Goal: Obtain resource: Obtain resource

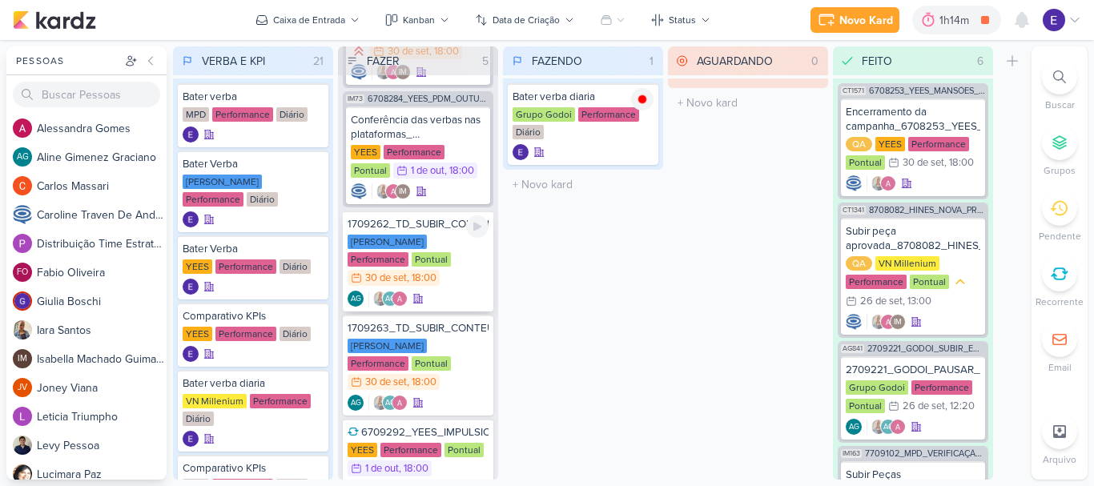
scroll to position [139, 0]
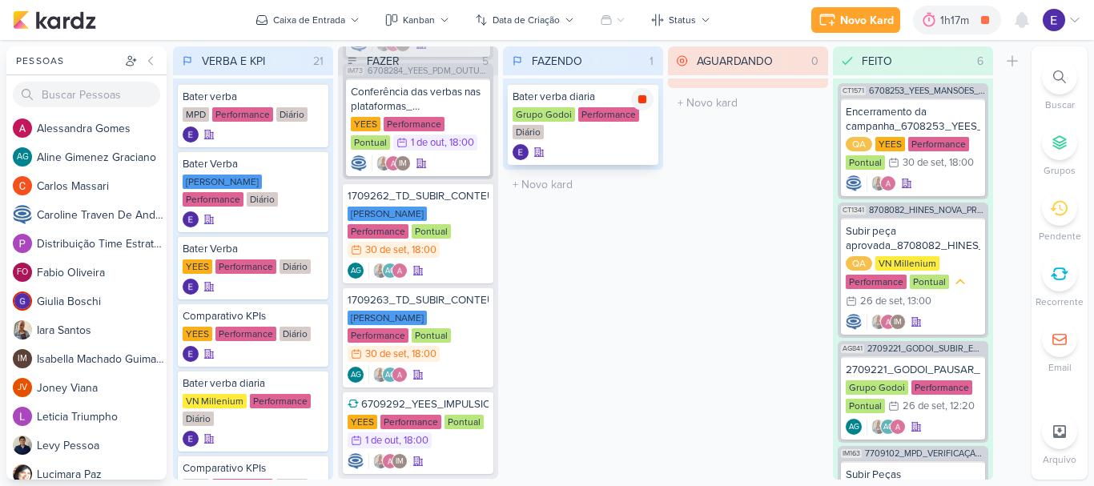
click at [646, 102] on icon at bounding box center [642, 99] width 13 height 13
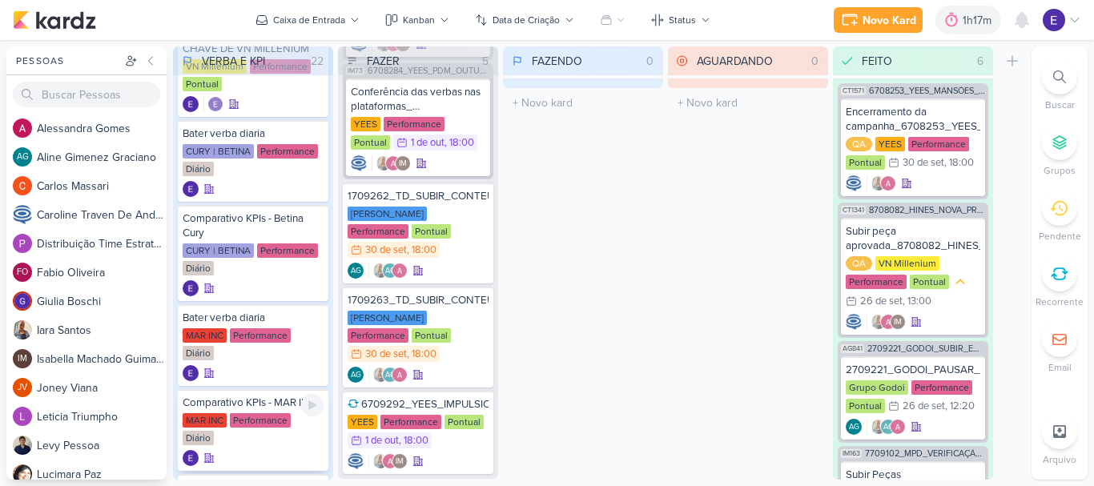
scroll to position [1193, 0]
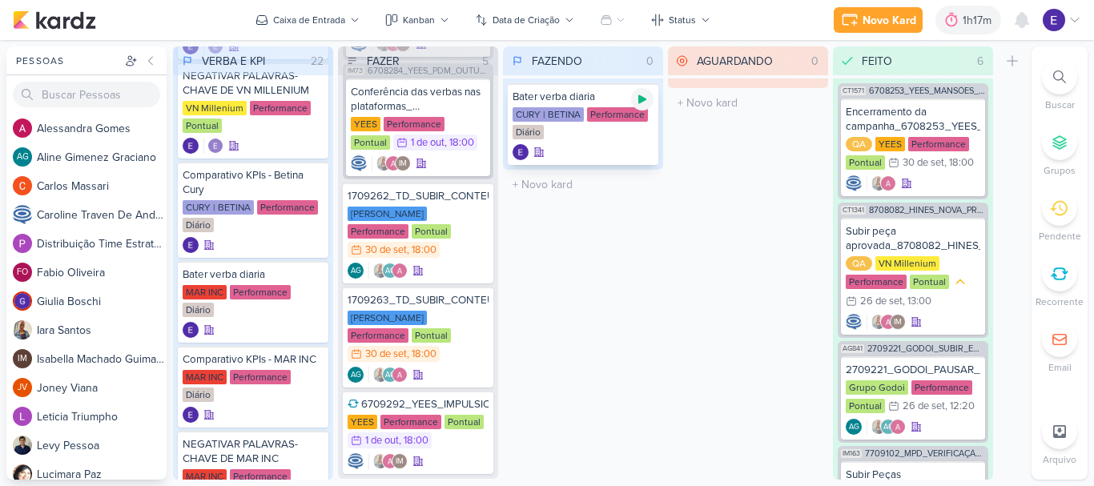
click at [646, 99] on icon at bounding box center [642, 99] width 8 height 9
click at [650, 102] on div at bounding box center [642, 99] width 22 height 22
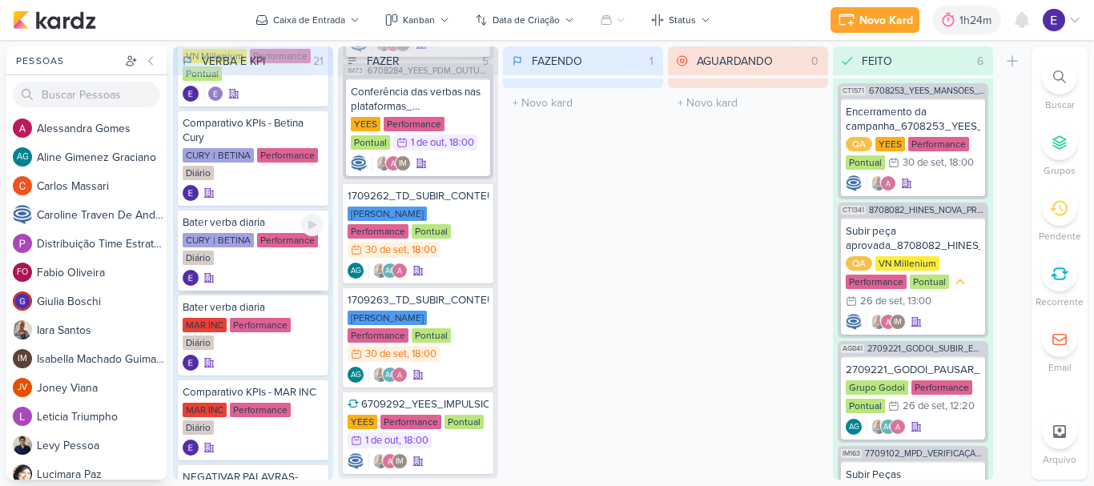
scroll to position [1273, 0]
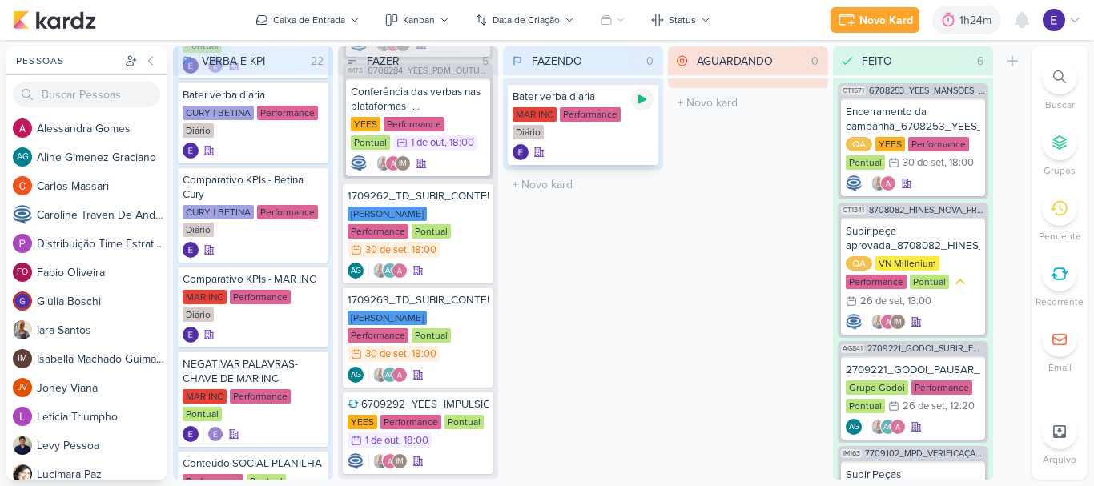
click at [637, 103] on icon at bounding box center [642, 99] width 13 height 13
click at [641, 100] on icon at bounding box center [642, 99] width 8 height 8
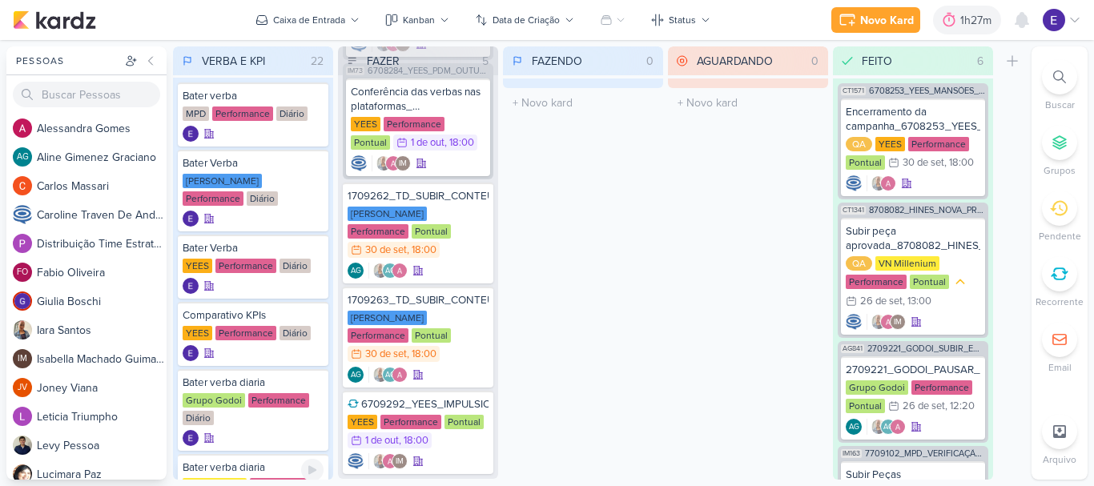
scroll to position [0, 0]
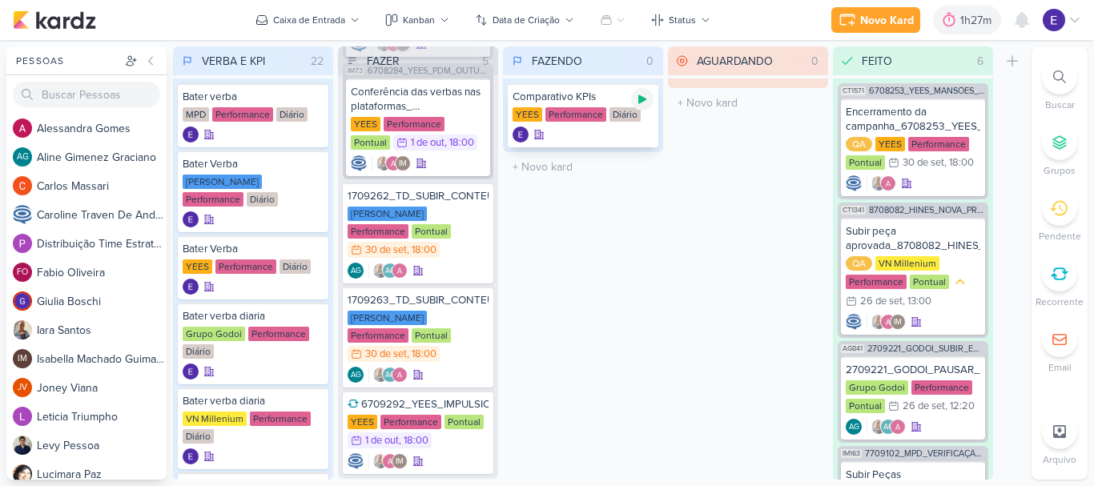
click at [641, 104] on icon at bounding box center [642, 99] width 13 height 13
click at [623, 126] on div "Comparativo KPIs [GEOGRAPHIC_DATA] Performance Diário" at bounding box center [583, 115] width 151 height 64
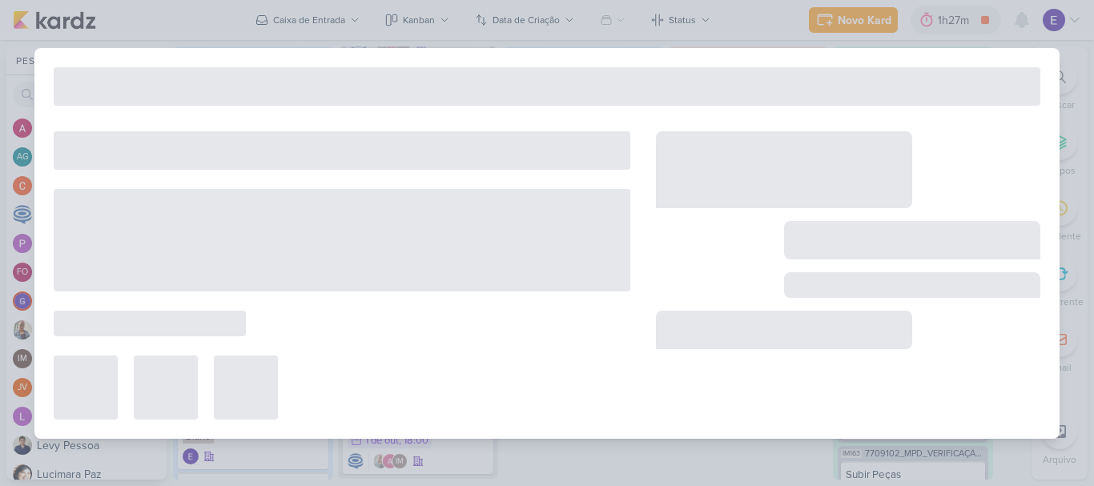
type input "Comparativo KPIs"
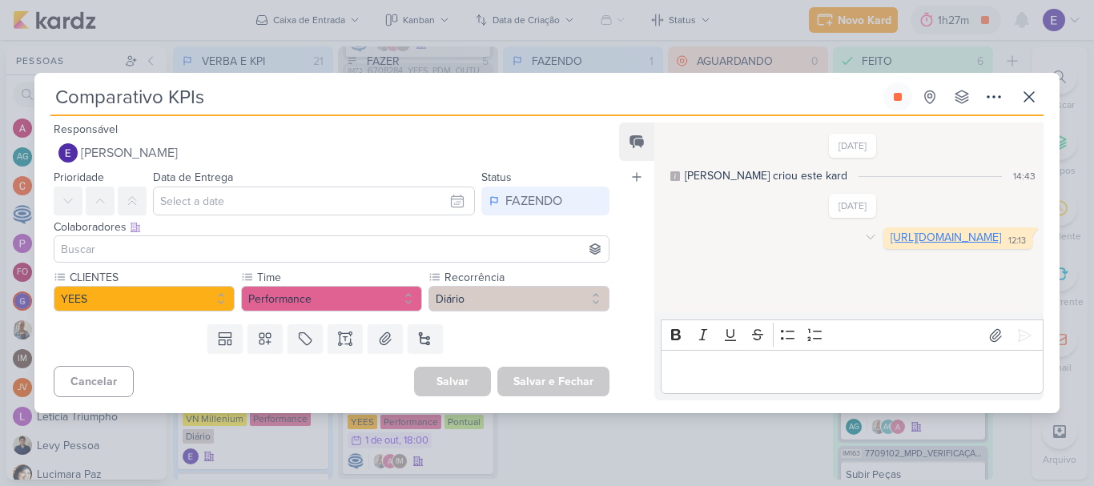
click at [890, 236] on link "[URL][DOMAIN_NAME]" at bounding box center [945, 238] width 110 height 14
click at [902, 98] on icon at bounding box center [897, 96] width 13 height 13
click at [1039, 97] on button at bounding box center [1028, 96] width 29 height 29
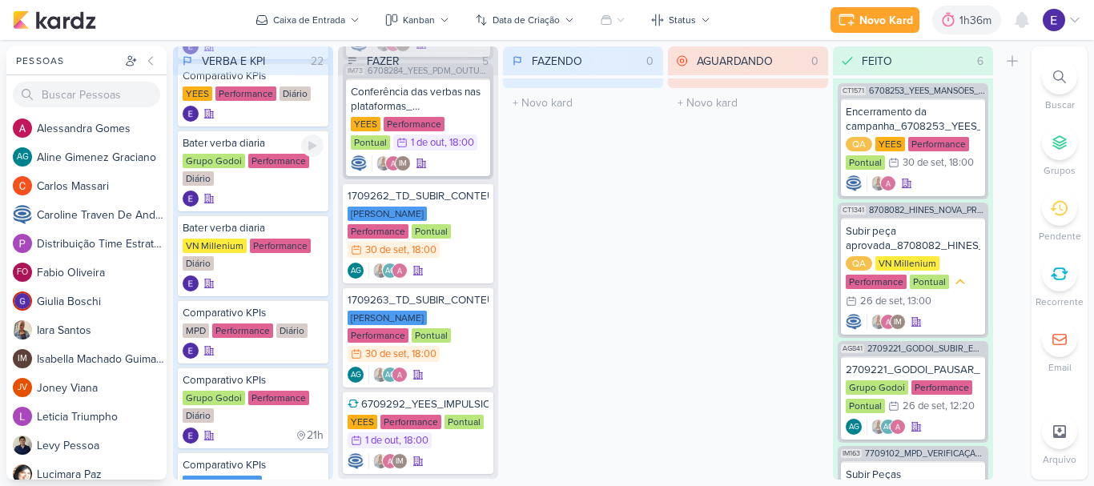
scroll to position [320, 0]
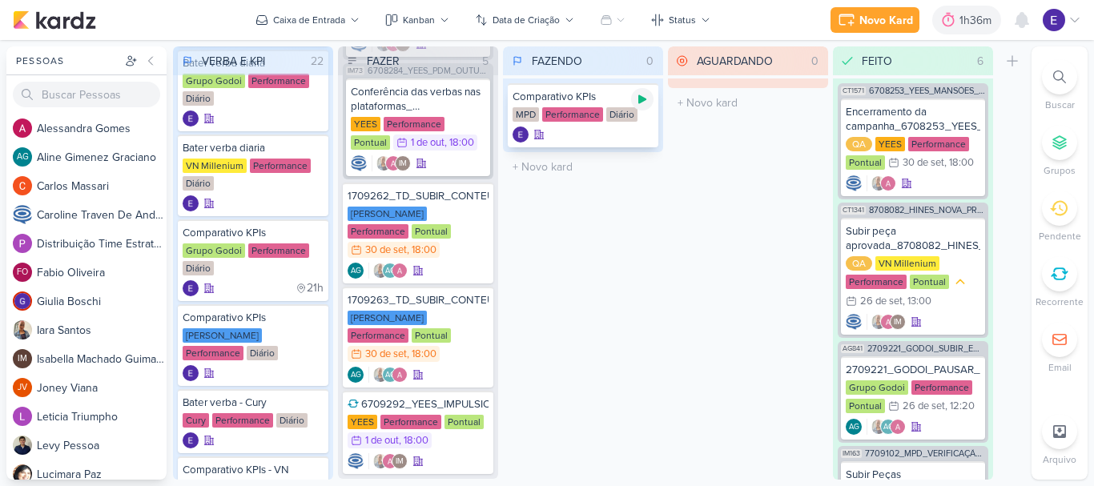
click at [645, 106] on div at bounding box center [642, 99] width 22 height 22
click at [633, 116] on div "Diário" at bounding box center [621, 114] width 31 height 14
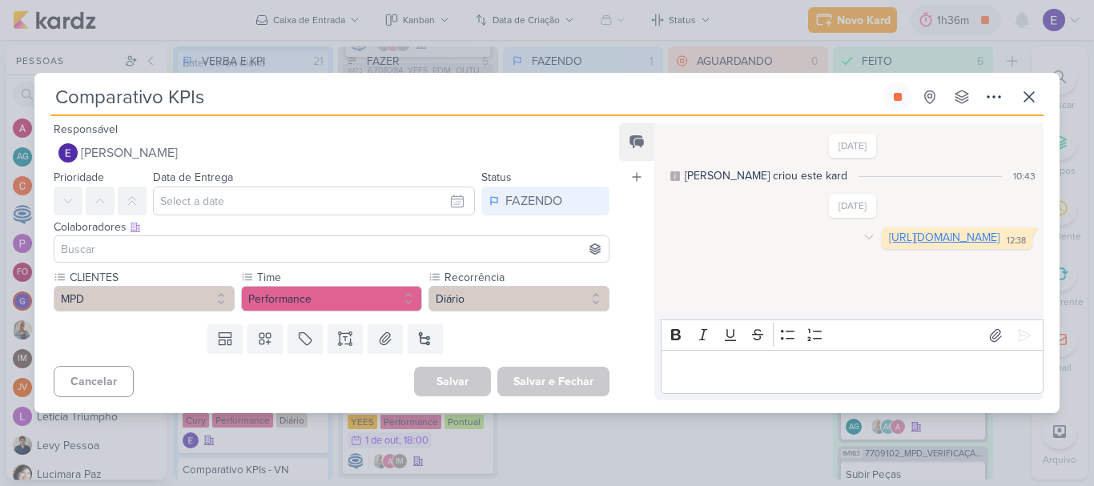
click at [889, 244] on link "[URL][DOMAIN_NAME]" at bounding box center [944, 238] width 110 height 14
click at [1023, 95] on icon at bounding box center [1028, 96] width 19 height 19
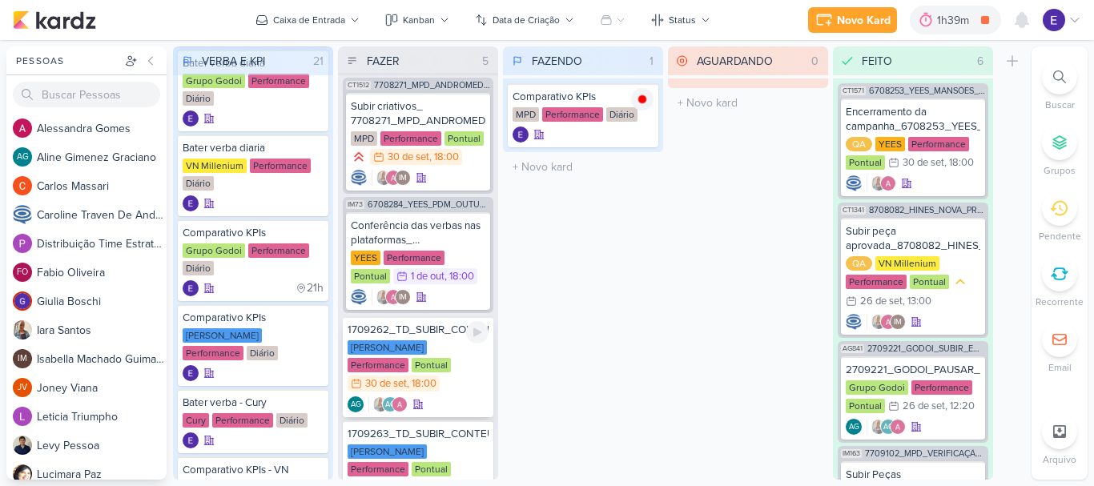
scroll to position [0, 0]
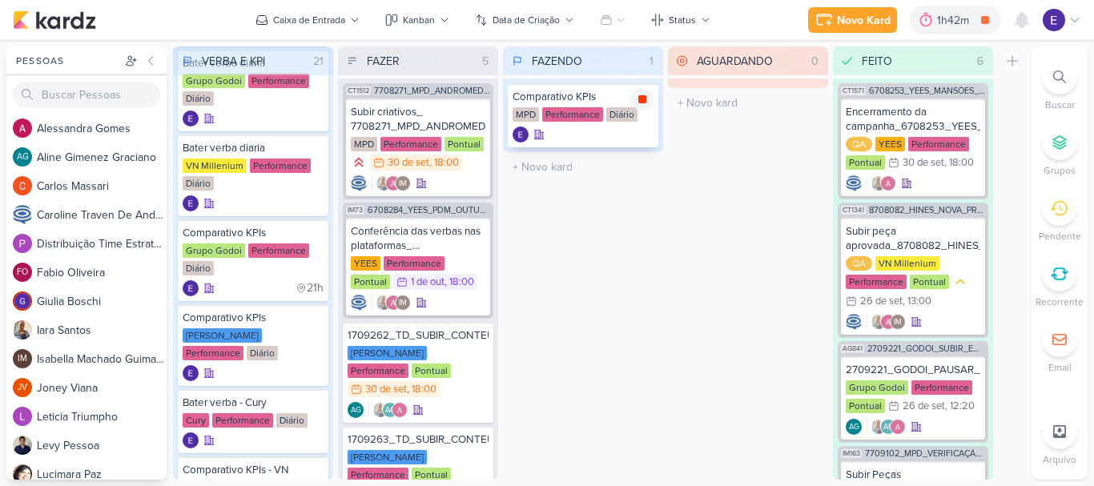
click at [642, 99] on icon at bounding box center [642, 99] width 8 height 8
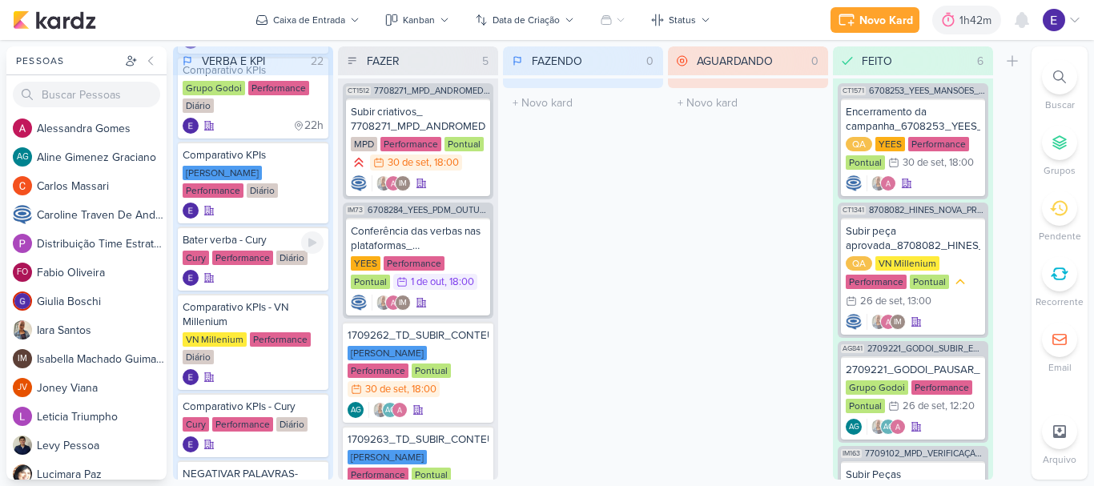
scroll to position [640, 0]
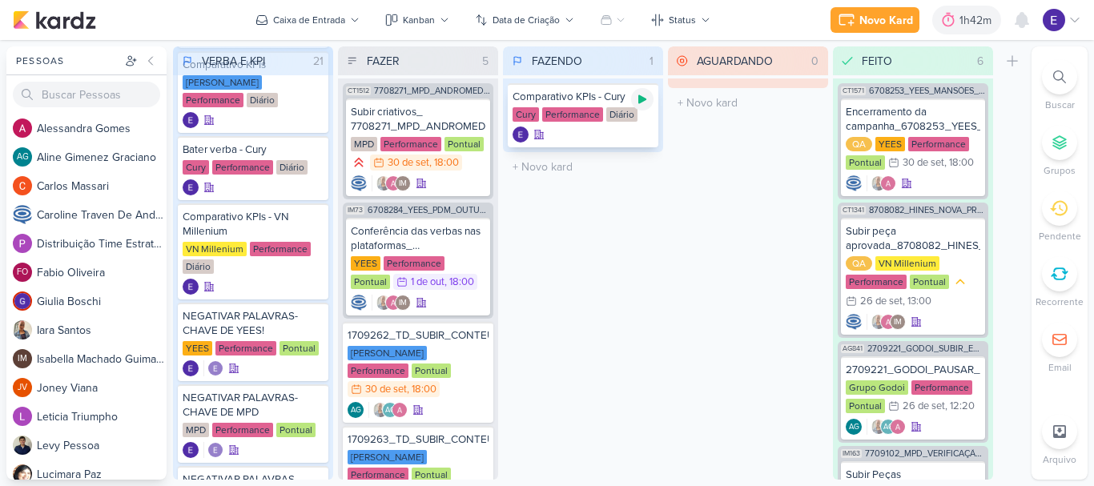
click at [645, 106] on div at bounding box center [642, 99] width 22 height 22
click at [588, 102] on div "Comparativo KPIs - Cury" at bounding box center [582, 97] width 141 height 14
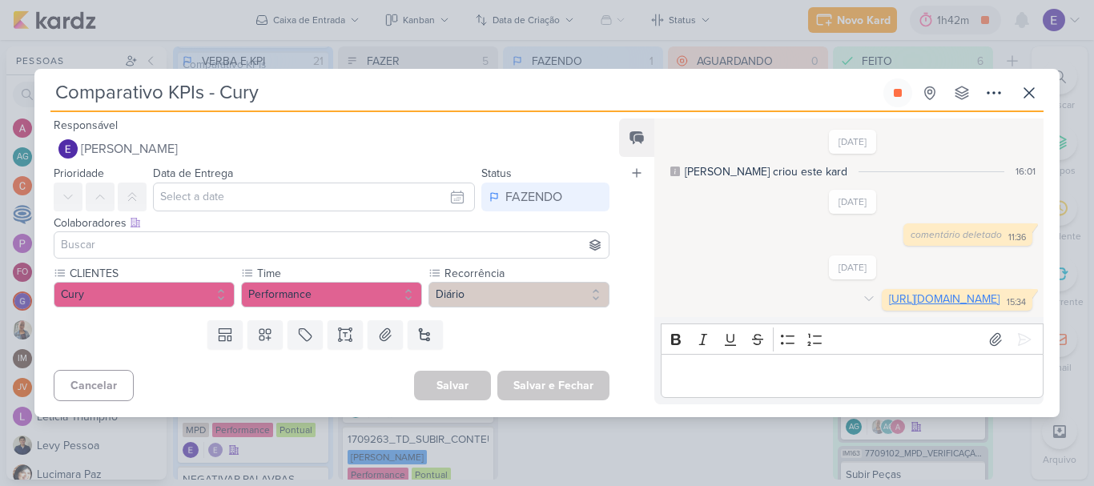
click at [889, 296] on link "[URL][DOMAIN_NAME]" at bounding box center [944, 299] width 110 height 14
click at [886, 82] on button at bounding box center [897, 92] width 29 height 29
click at [1034, 88] on icon at bounding box center [1028, 92] width 19 height 19
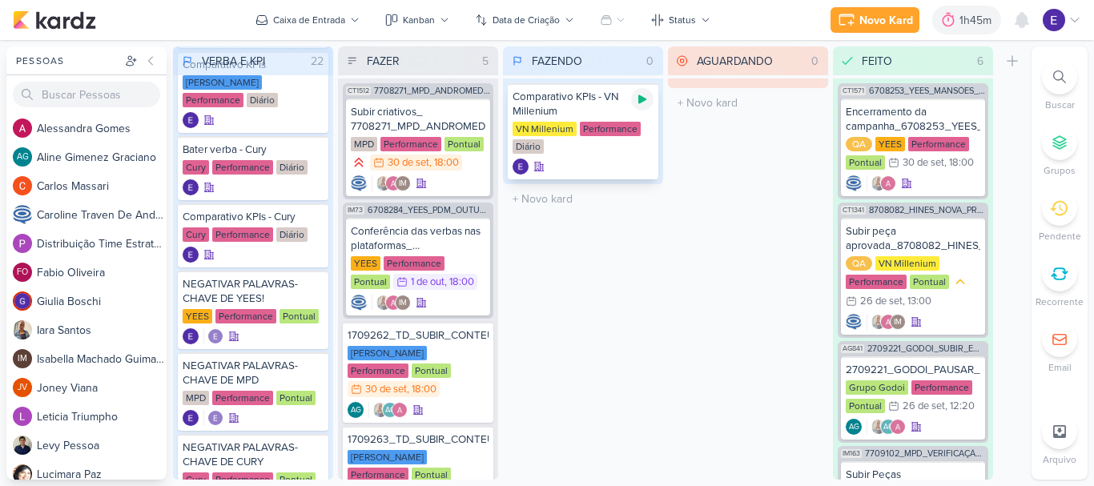
click at [636, 104] on icon at bounding box center [642, 99] width 13 height 13
click at [620, 125] on div "Performance" at bounding box center [610, 129] width 61 height 14
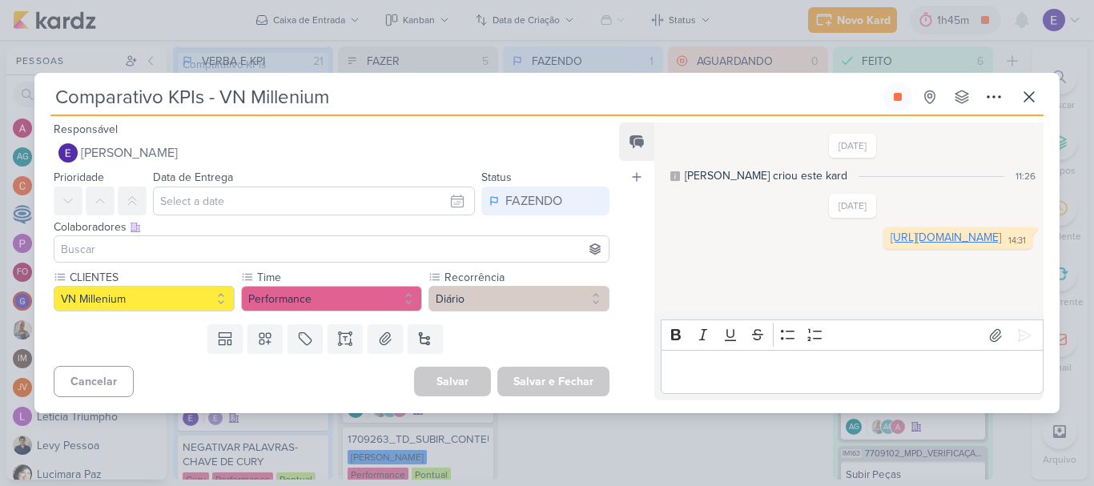
click at [890, 232] on link "[URL][DOMAIN_NAME]" at bounding box center [945, 238] width 110 height 14
click at [906, 102] on button at bounding box center [897, 96] width 29 height 29
click at [1018, 97] on button at bounding box center [1028, 96] width 29 height 29
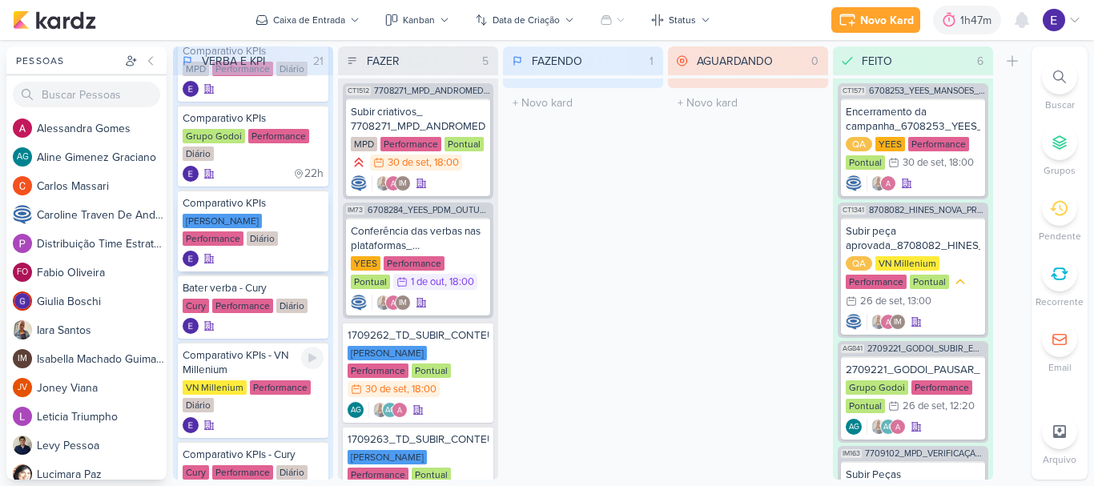
scroll to position [480, 0]
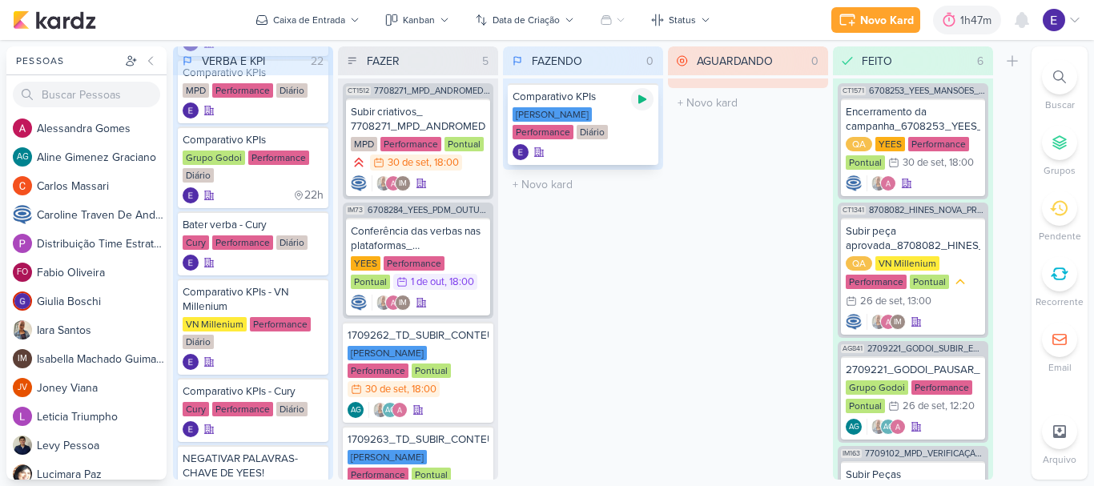
click at [644, 98] on icon at bounding box center [642, 99] width 8 height 9
click at [607, 148] on div at bounding box center [582, 152] width 141 height 16
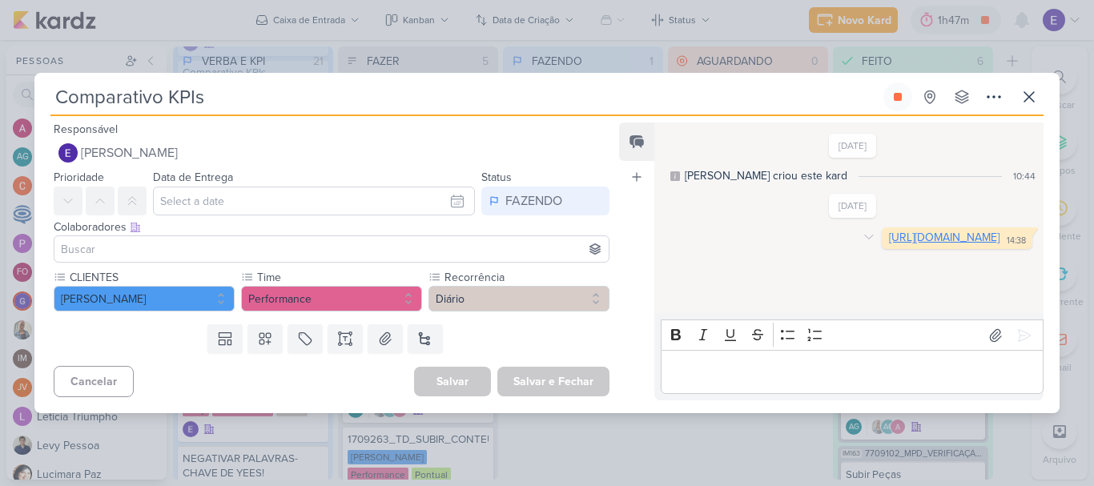
click at [889, 234] on link "[URL][DOMAIN_NAME]" at bounding box center [944, 238] width 110 height 14
click at [1038, 97] on icon at bounding box center [1028, 96] width 19 height 19
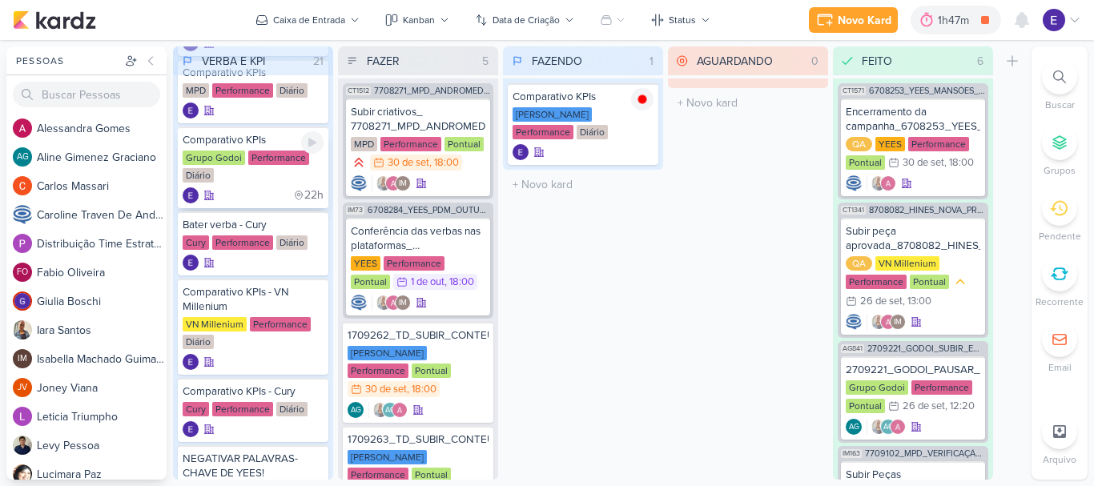
click at [306, 195] on span "22h" at bounding box center [313, 195] width 19 height 11
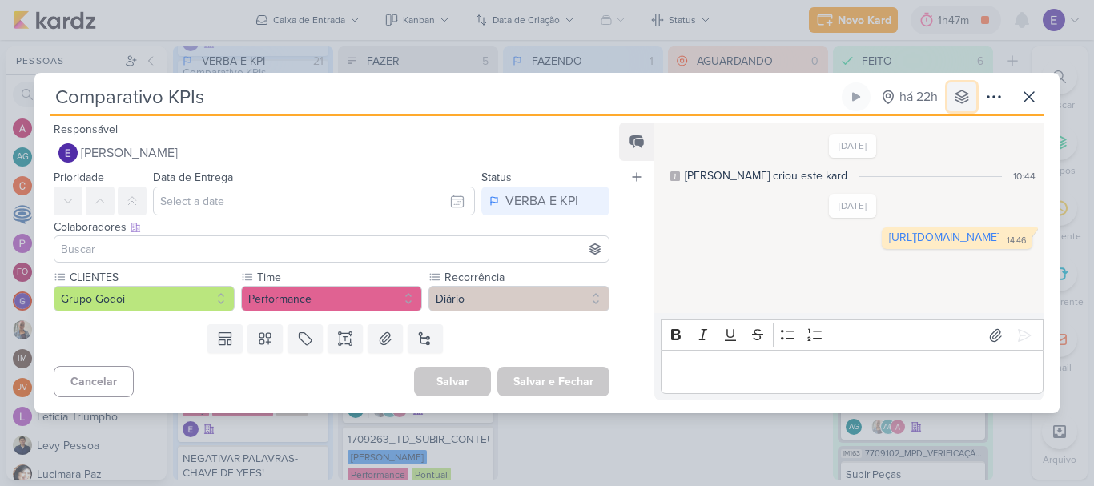
click at [958, 99] on icon at bounding box center [961, 97] width 16 height 16
click at [963, 128] on div "nenhum grupo disponível" at bounding box center [962, 128] width 153 height 17
click at [986, 99] on icon at bounding box center [993, 96] width 19 height 19
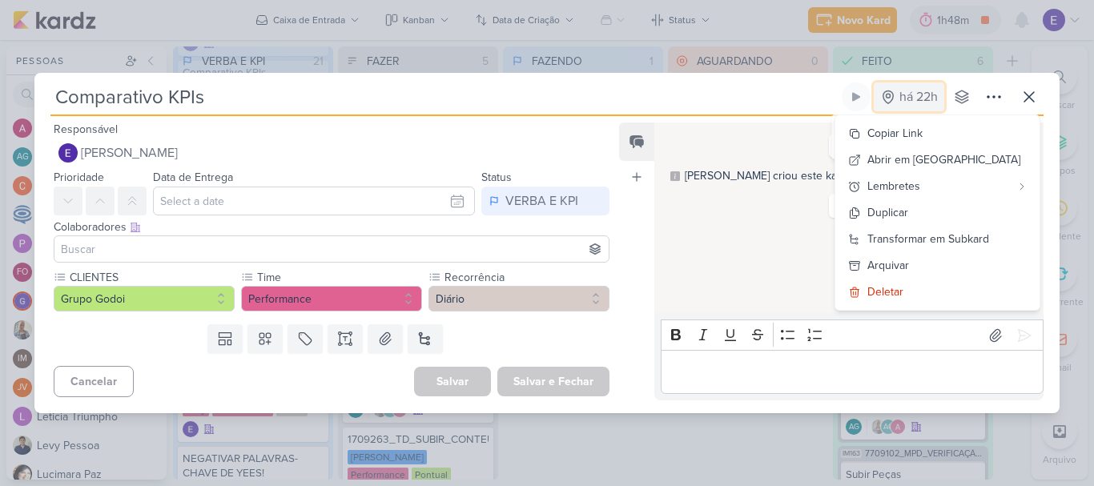
click at [911, 94] on div "há 22h" at bounding box center [918, 96] width 38 height 19
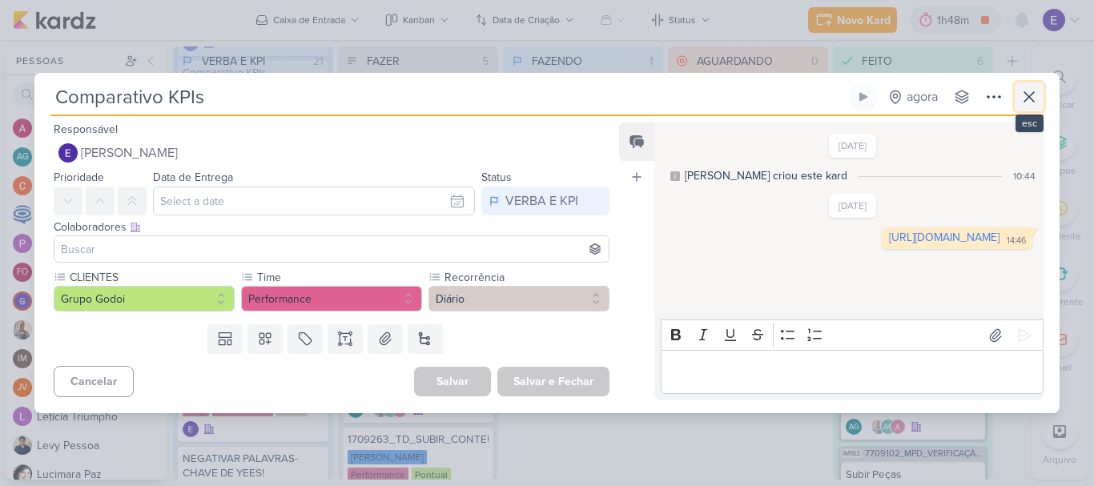
click at [1032, 106] on button at bounding box center [1028, 96] width 29 height 29
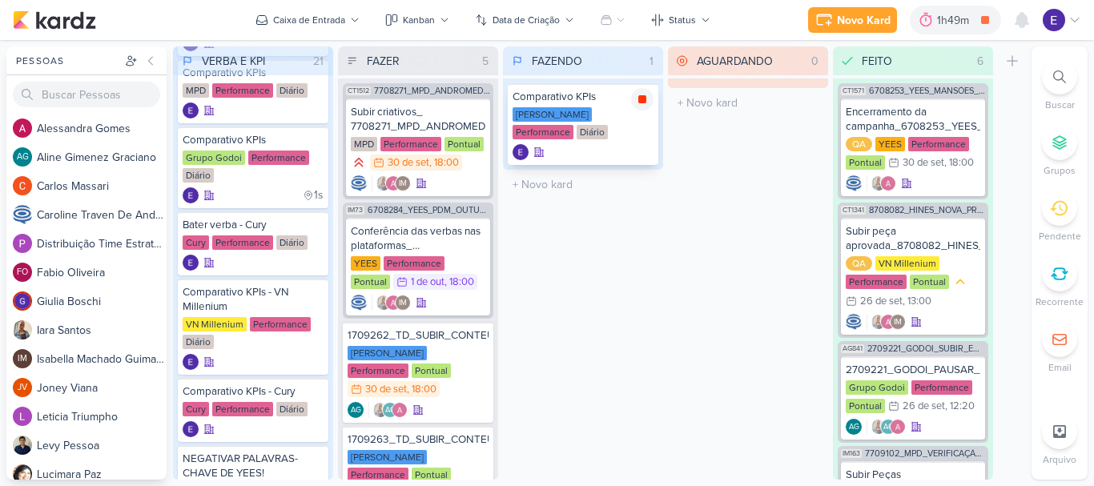
click at [645, 102] on icon at bounding box center [642, 99] width 8 height 8
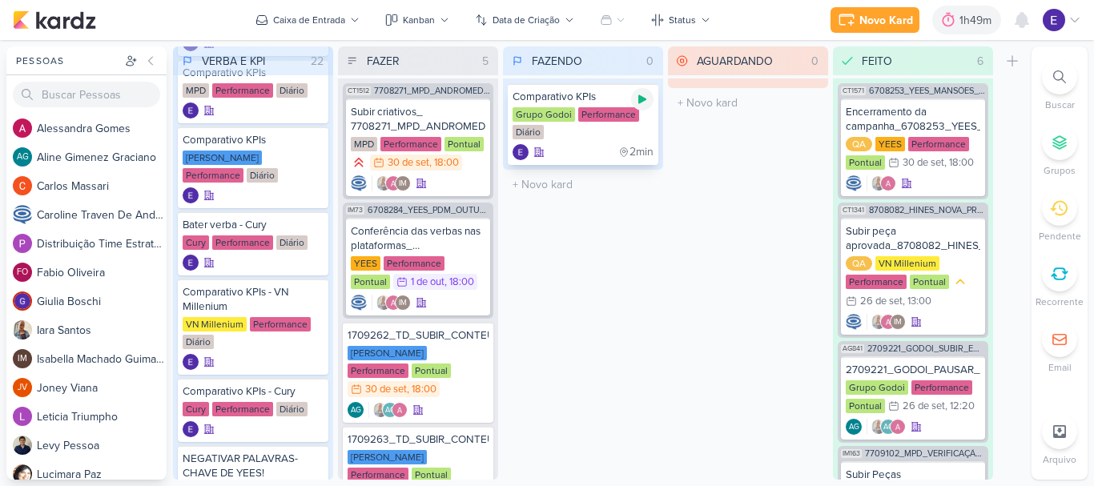
click at [648, 102] on icon at bounding box center [642, 99] width 13 height 13
click at [594, 153] on div "2min" at bounding box center [582, 152] width 141 height 16
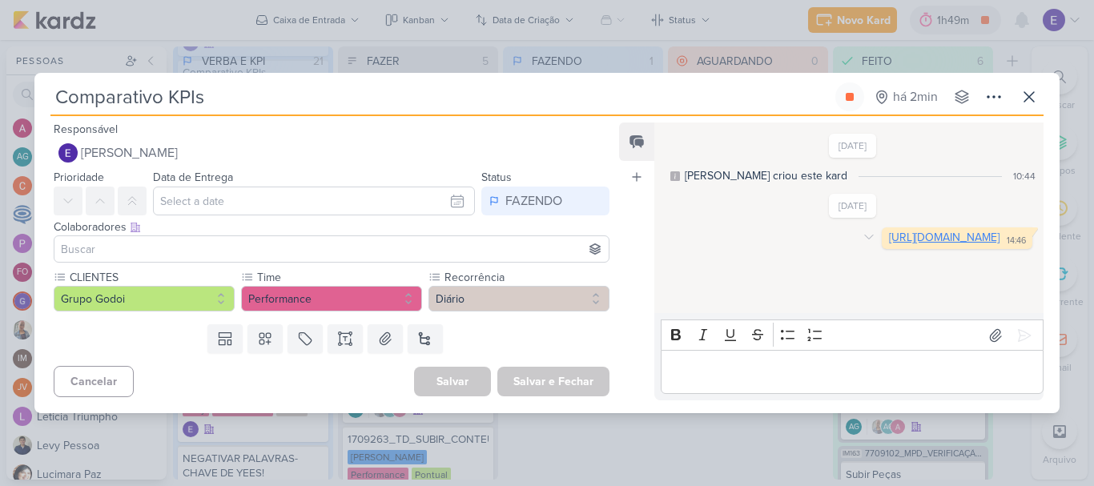
click at [889, 244] on link "[URL][DOMAIN_NAME]" at bounding box center [944, 238] width 110 height 14
drag, startPoint x: 854, startPoint y: 98, endPoint x: 896, endPoint y: 98, distance: 41.6
click at [854, 98] on icon at bounding box center [849, 96] width 13 height 13
click at [1017, 90] on button at bounding box center [1028, 96] width 29 height 29
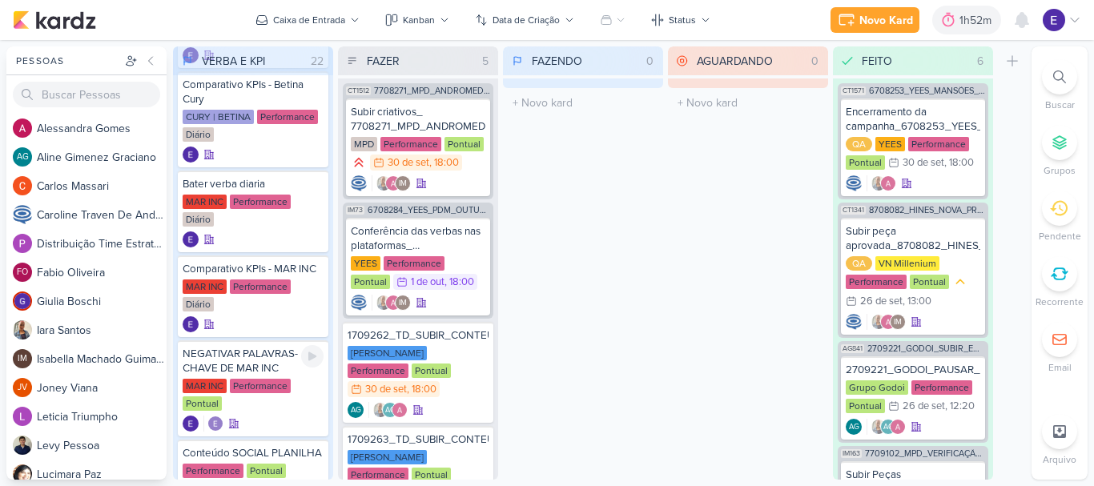
scroll to position [1273, 0]
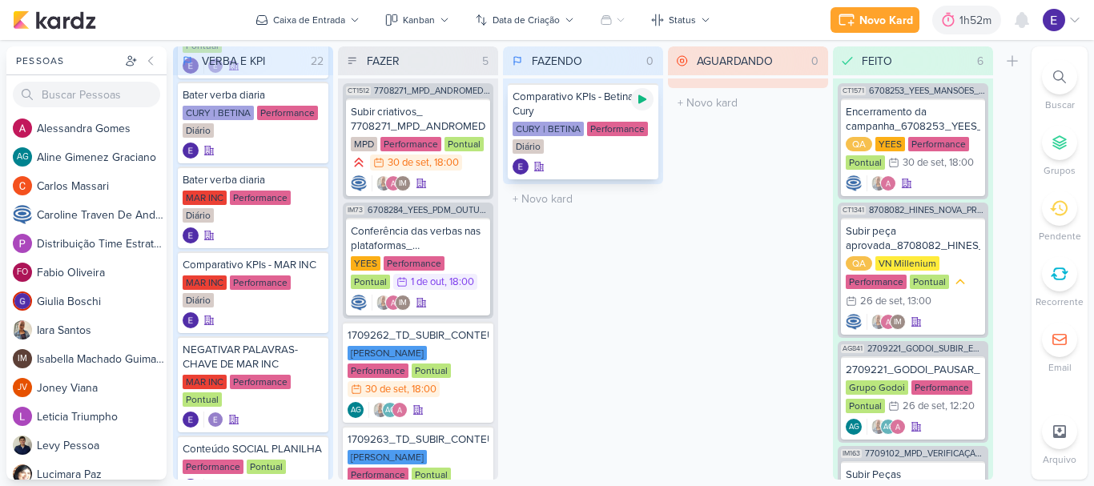
click at [645, 106] on div at bounding box center [642, 99] width 22 height 22
click at [617, 147] on div "CURY | BETINA Performance Diário" at bounding box center [582, 139] width 141 height 34
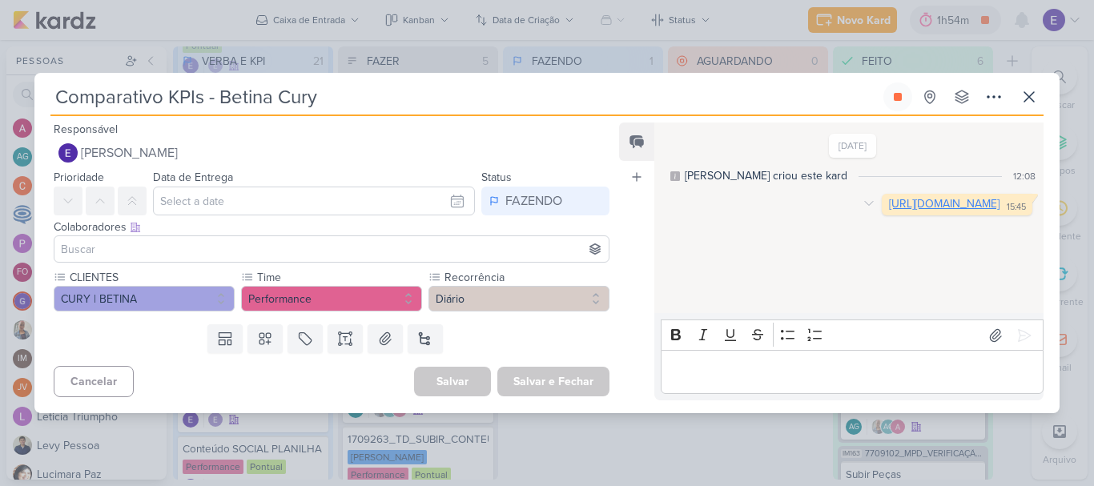
click at [889, 211] on link "[URL][DOMAIN_NAME]" at bounding box center [944, 204] width 110 height 14
click at [907, 94] on button at bounding box center [897, 96] width 29 height 29
click at [1026, 102] on icon at bounding box center [1028, 96] width 19 height 19
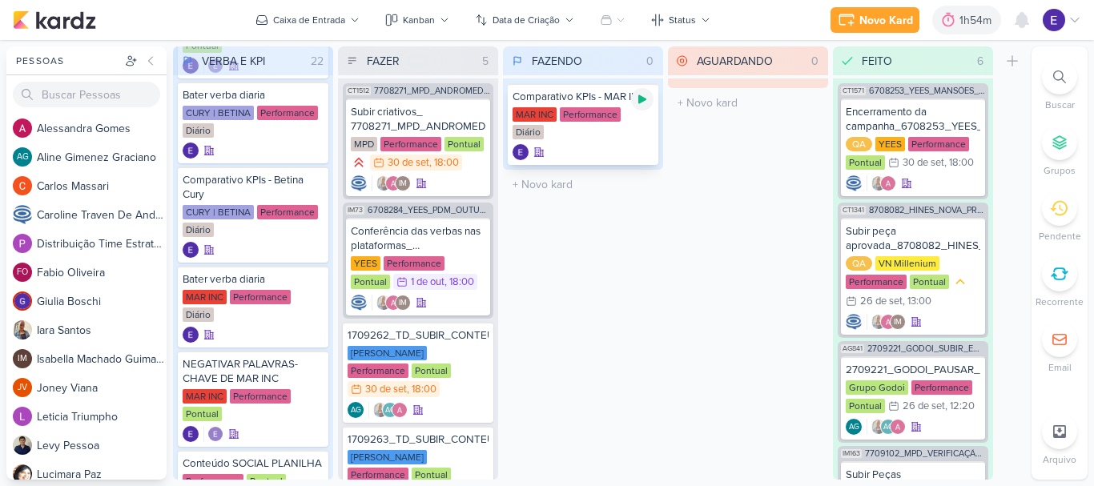
click at [648, 97] on div at bounding box center [642, 99] width 22 height 22
click at [614, 143] on div "Comparativo KPIs - MAR INC MAR INC Performance Diário" at bounding box center [583, 124] width 151 height 82
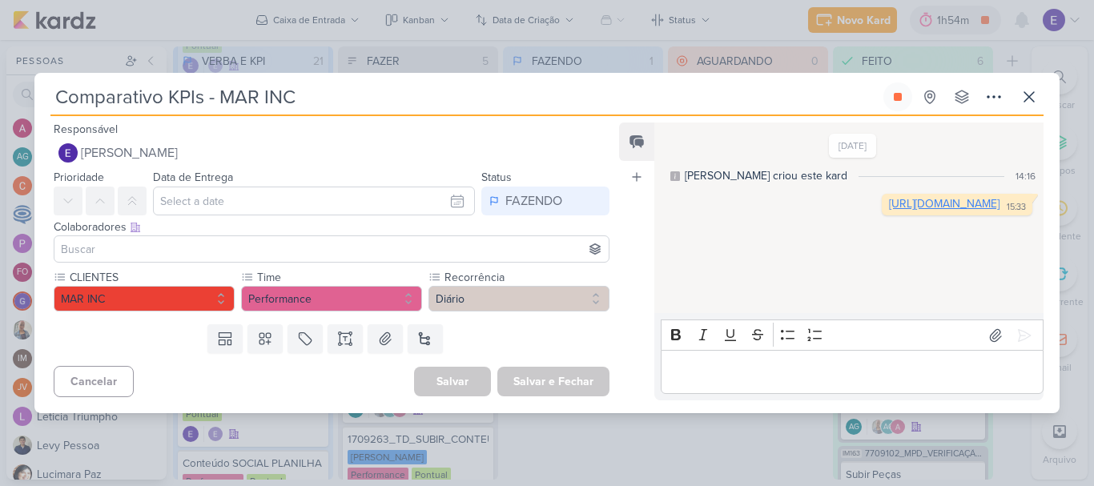
click at [889, 211] on link "[URL][DOMAIN_NAME]" at bounding box center [944, 204] width 110 height 14
click at [893, 90] on button at bounding box center [897, 96] width 29 height 29
click at [1021, 90] on icon at bounding box center [1028, 96] width 19 height 19
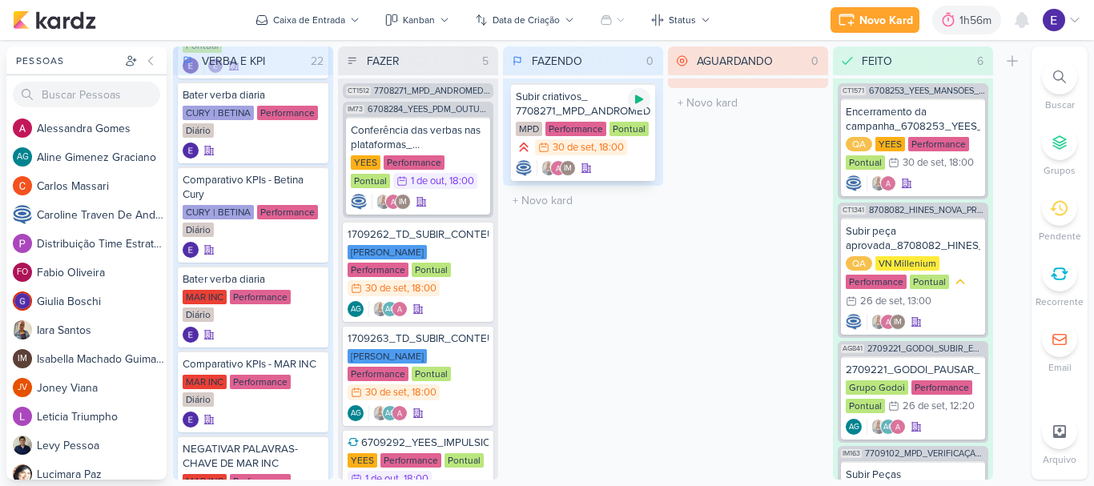
click at [640, 99] on icon at bounding box center [639, 99] width 8 height 9
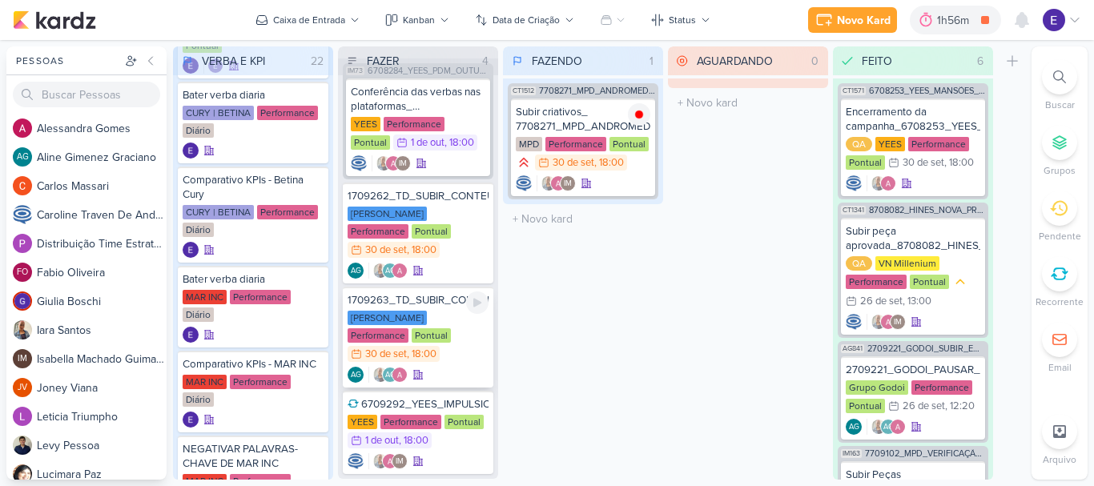
scroll to position [0, 0]
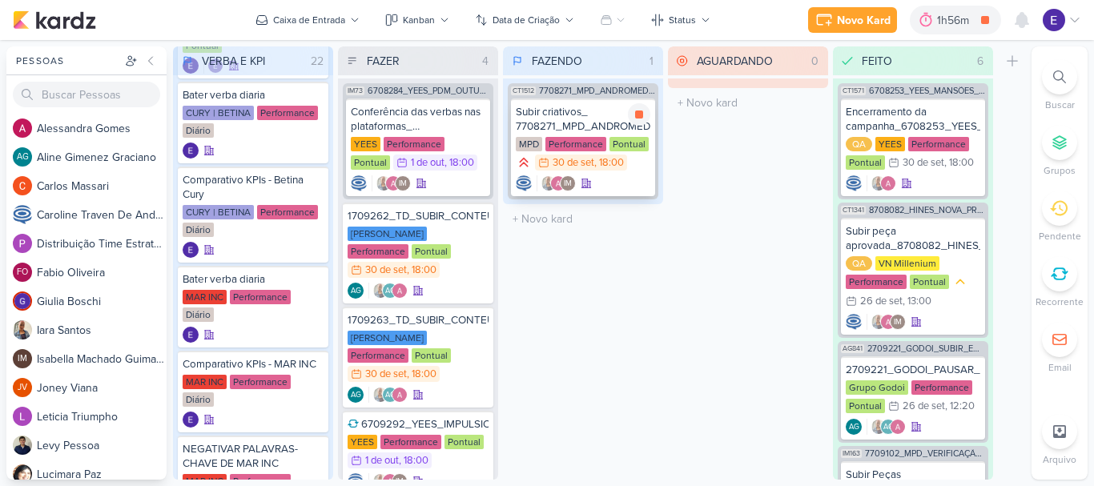
click at [605, 184] on div "IM" at bounding box center [583, 183] width 134 height 16
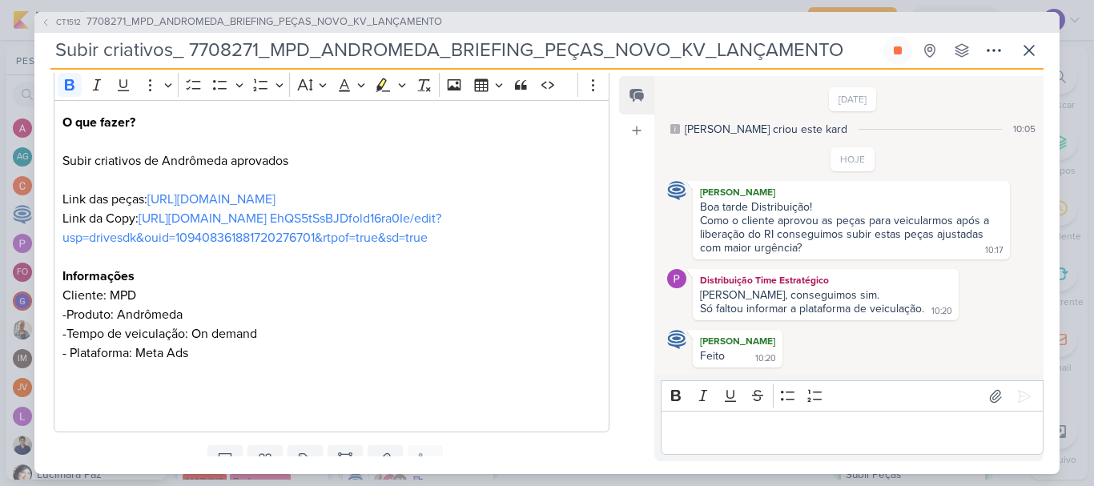
scroll to position [240, 0]
